Goal: Navigation & Orientation: Locate item on page

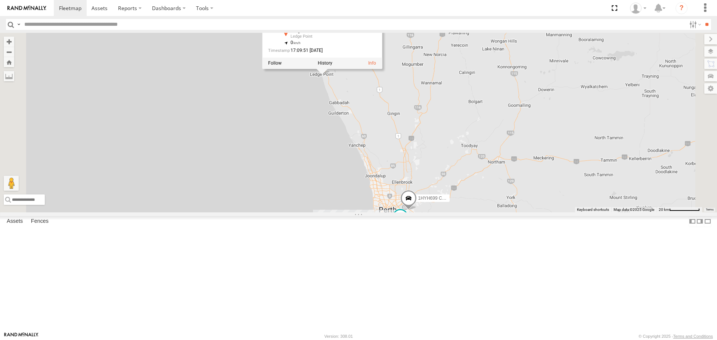
drag, startPoint x: 473, startPoint y: 80, endPoint x: 480, endPoint y: 147, distance: 67.2
click at [480, 147] on div "78 2 2 2 KWN83 Supervisor Park Contr KWN46 Facil.Maint 3 KWN58 Rangers 1HYH699 …" at bounding box center [358, 122] width 717 height 179
click at [446, 143] on div "78 2 2 2 KWN83 Supervisor Park Contr KWN46 Facil.Maint 3 KWN58 Rangers 1HYH699 …" at bounding box center [358, 122] width 717 height 179
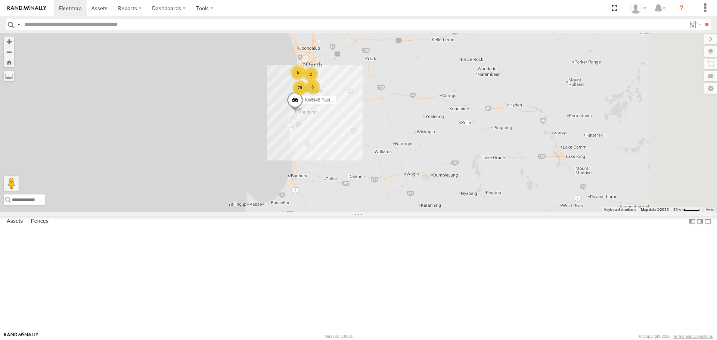
drag, startPoint x: 498, startPoint y: 237, endPoint x: 387, endPoint y: 71, distance: 200.3
click at [387, 71] on div "KWN83 Supervisor Park Contr KWN46 Facil.Maint 79 5 3 2" at bounding box center [358, 122] width 717 height 179
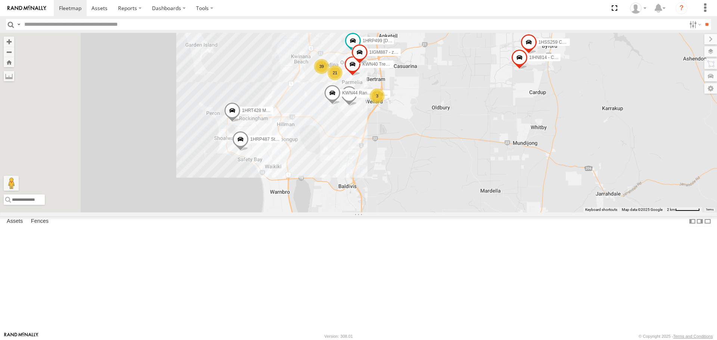
drag, startPoint x: 329, startPoint y: 182, endPoint x: 555, endPoint y: 134, distance: 231.2
click at [555, 134] on div "KWN83 Supervisor Park Contr KWN46 Facil.Maint 1HRP487 Stat Planner 1HRT428 Mana…" at bounding box center [358, 122] width 717 height 179
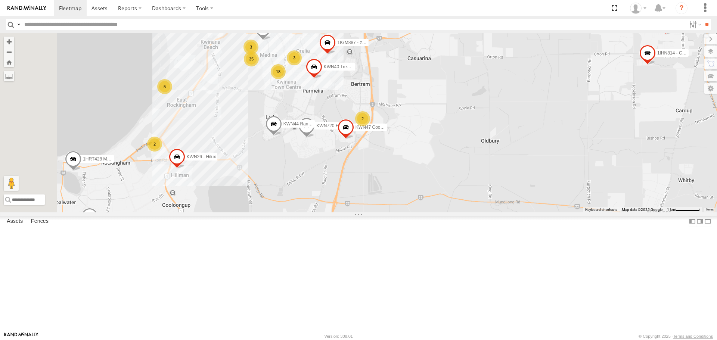
drag, startPoint x: 301, startPoint y: 184, endPoint x: 375, endPoint y: 186, distance: 73.9
click at [375, 186] on div "KWN83 Supervisor Park Contr KWN46 Facil.Maint 1HRP487 Stat Planner 1HRT428 Mana…" at bounding box center [358, 122] width 717 height 179
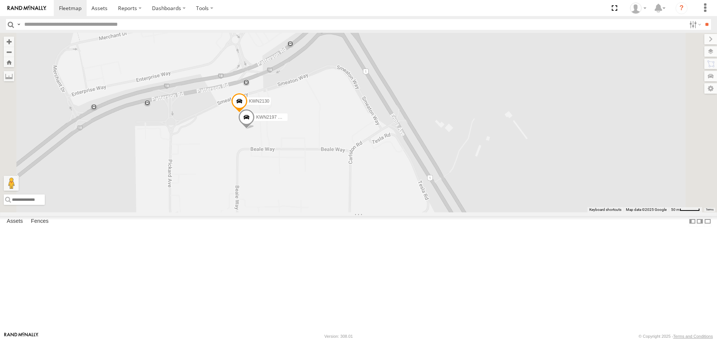
click at [255, 129] on span at bounding box center [246, 119] width 16 height 20
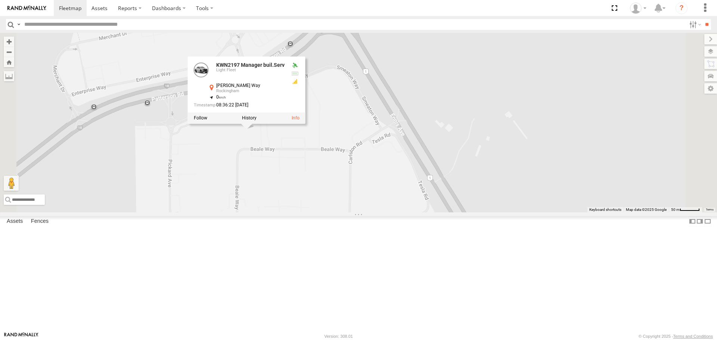
click at [351, 211] on div "KWN83 Supervisor Park Contr KWN46 Facil.Maint 1HRP487 Stat Planner 1HRT428 Mana…" at bounding box center [358, 122] width 717 height 179
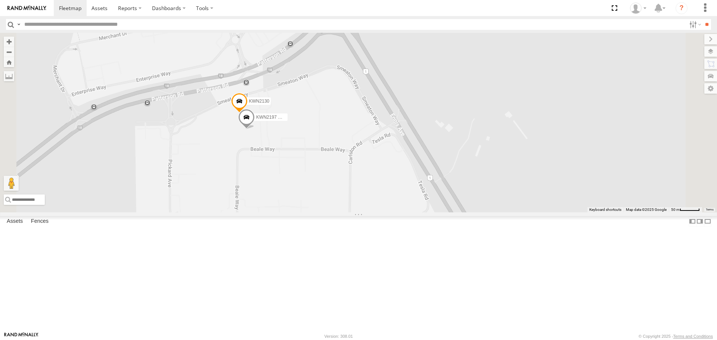
click at [248, 113] on span at bounding box center [239, 103] width 16 height 20
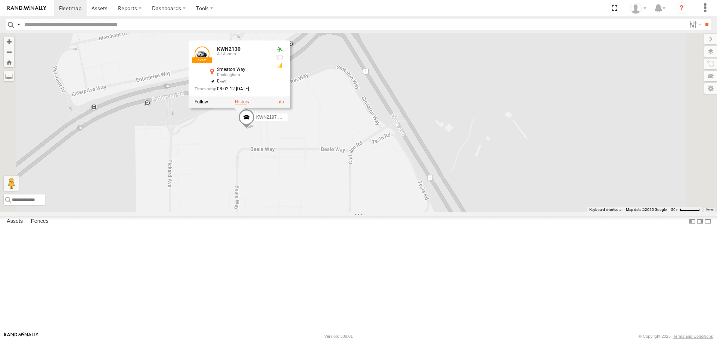
click at [249, 105] on label at bounding box center [242, 101] width 15 height 5
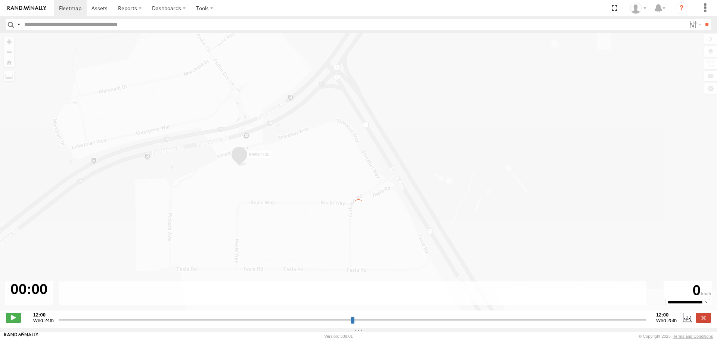
type input "**********"
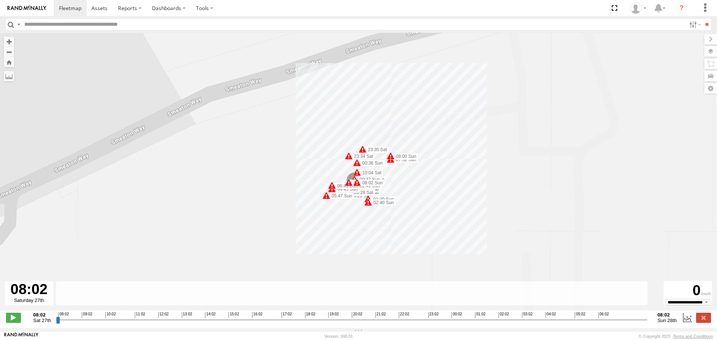
click at [356, 184] on span at bounding box center [356, 182] width 7 height 7
click at [421, 189] on div "KWN2130 09:02 Sat 09:02 Sat 09:03 Sat 09:03 Sat 09:04 Sat 10:04 Sat 19:26 Sat 1…" at bounding box center [358, 176] width 717 height 286
